Goal: Information Seeking & Learning: Understand process/instructions

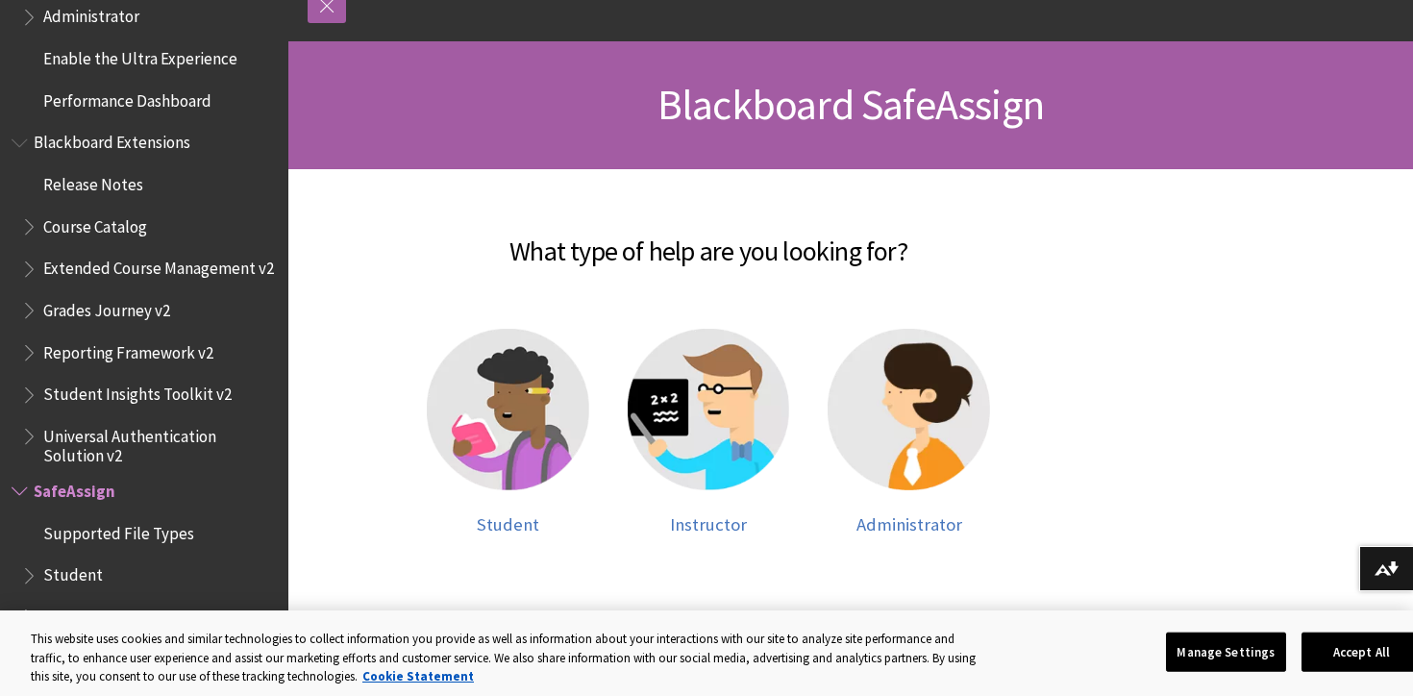
scroll to position [235, 0]
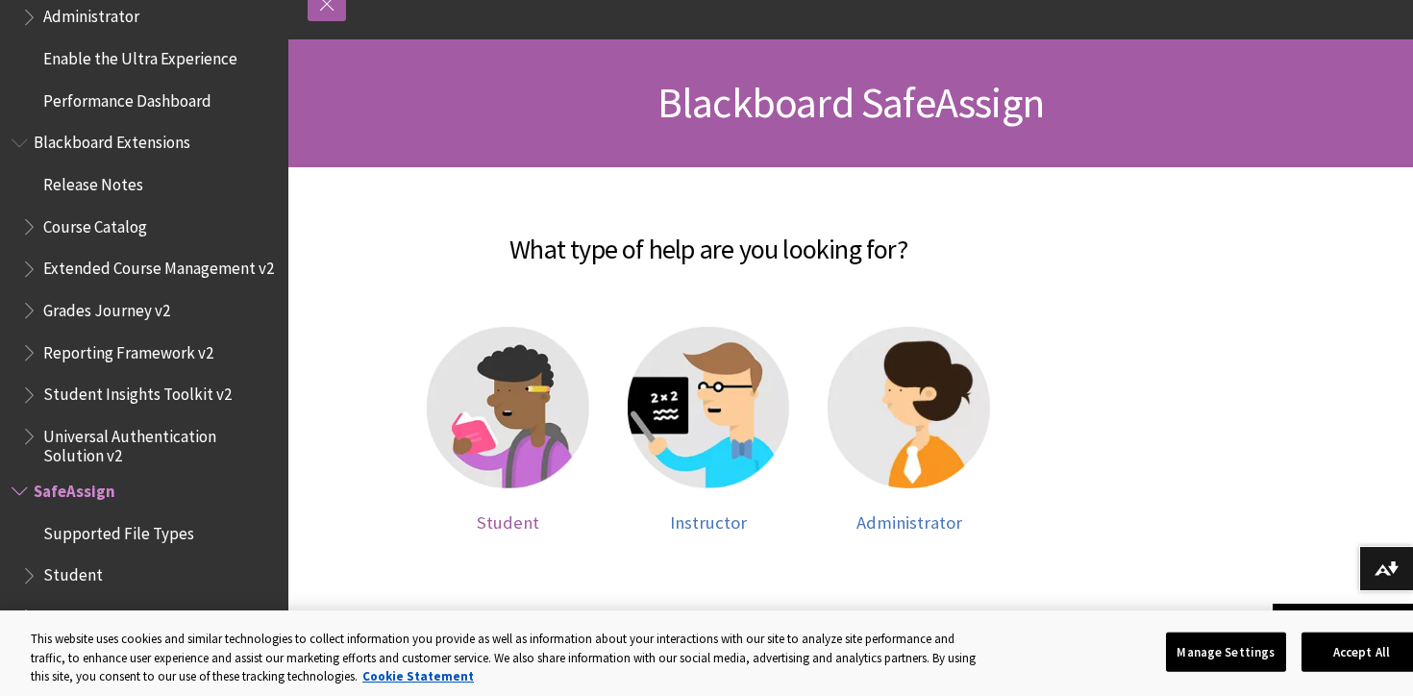
click at [515, 469] on img at bounding box center [508, 408] width 162 height 162
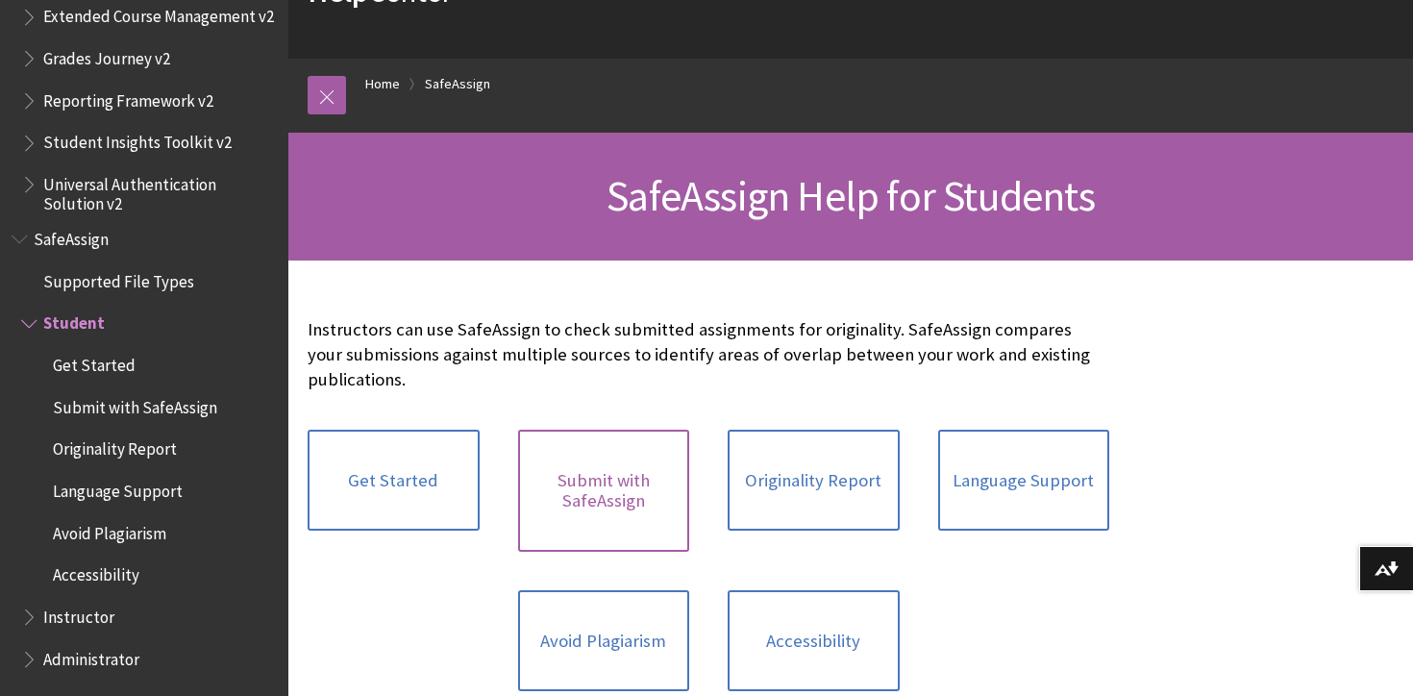
scroll to position [156, 0]
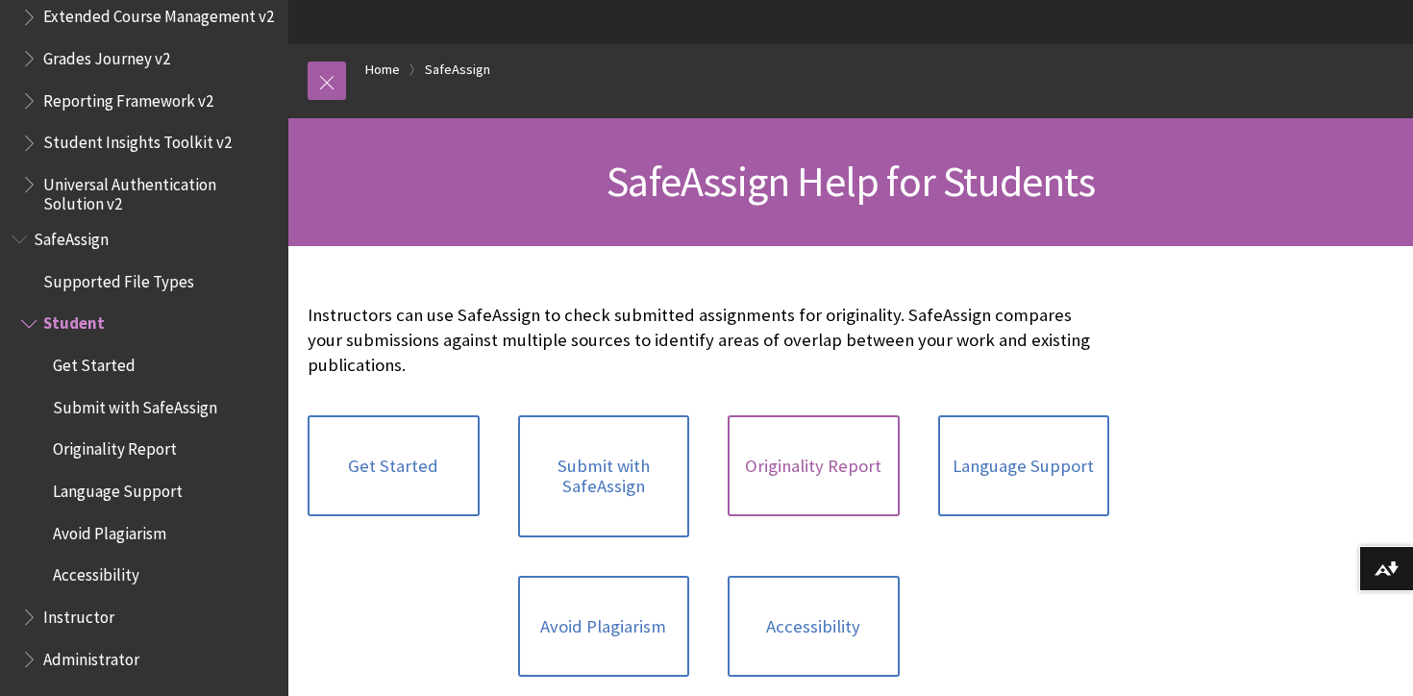
click at [824, 462] on link "Originality Report" at bounding box center [814, 466] width 172 height 102
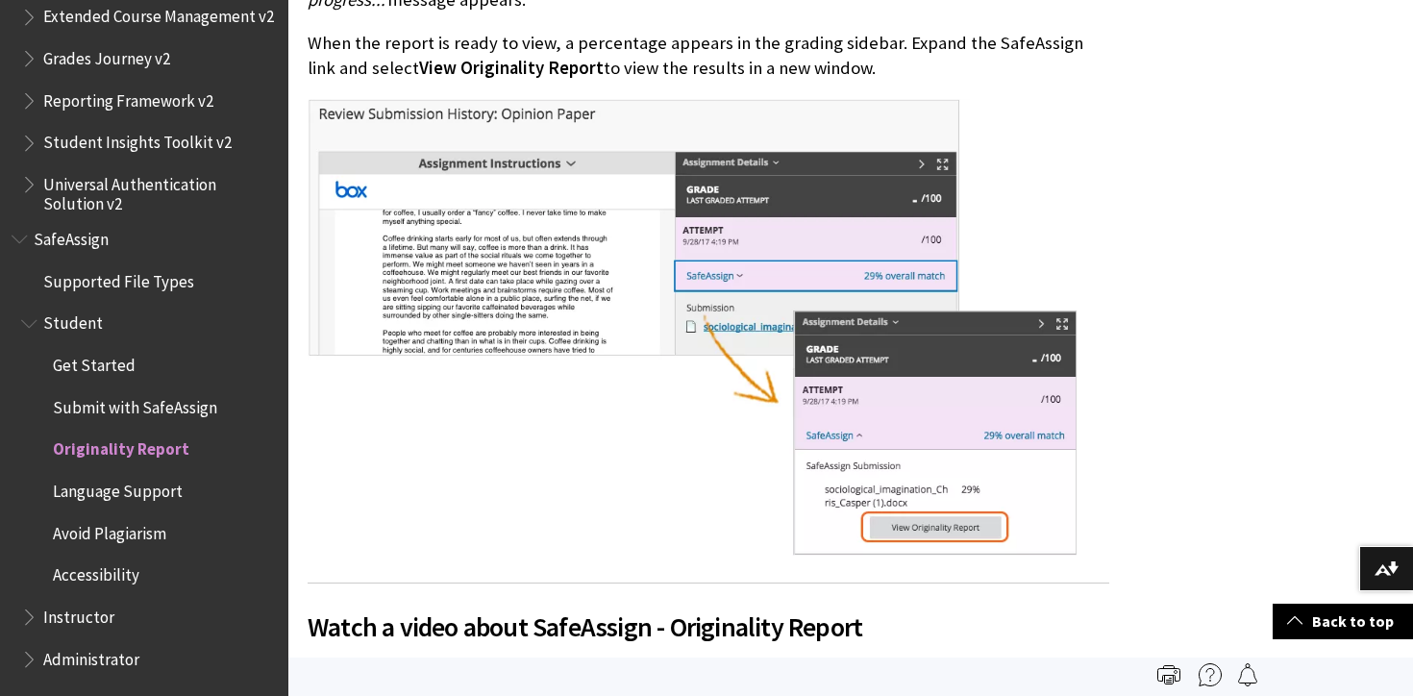
scroll to position [832, 0]
